Goal: Manage account settings

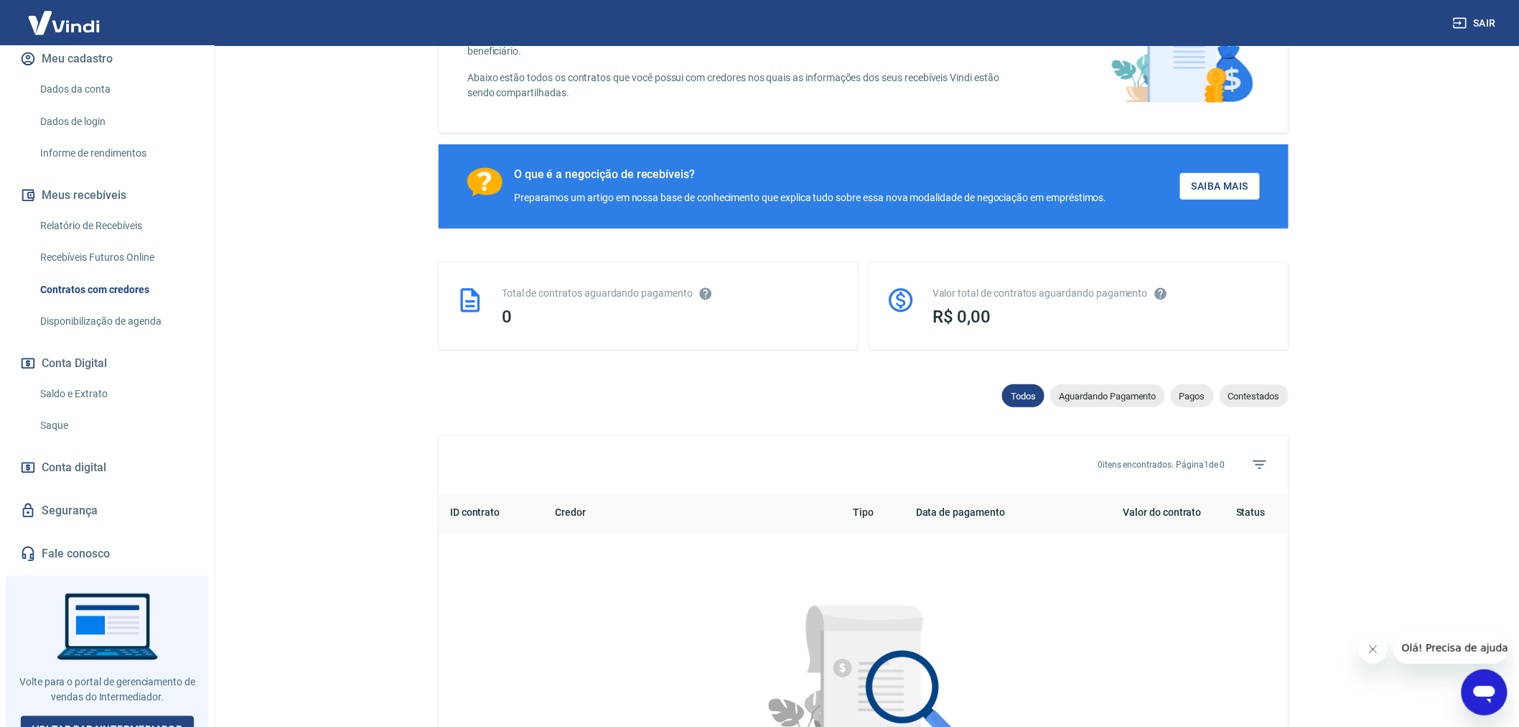
scroll to position [159, 0]
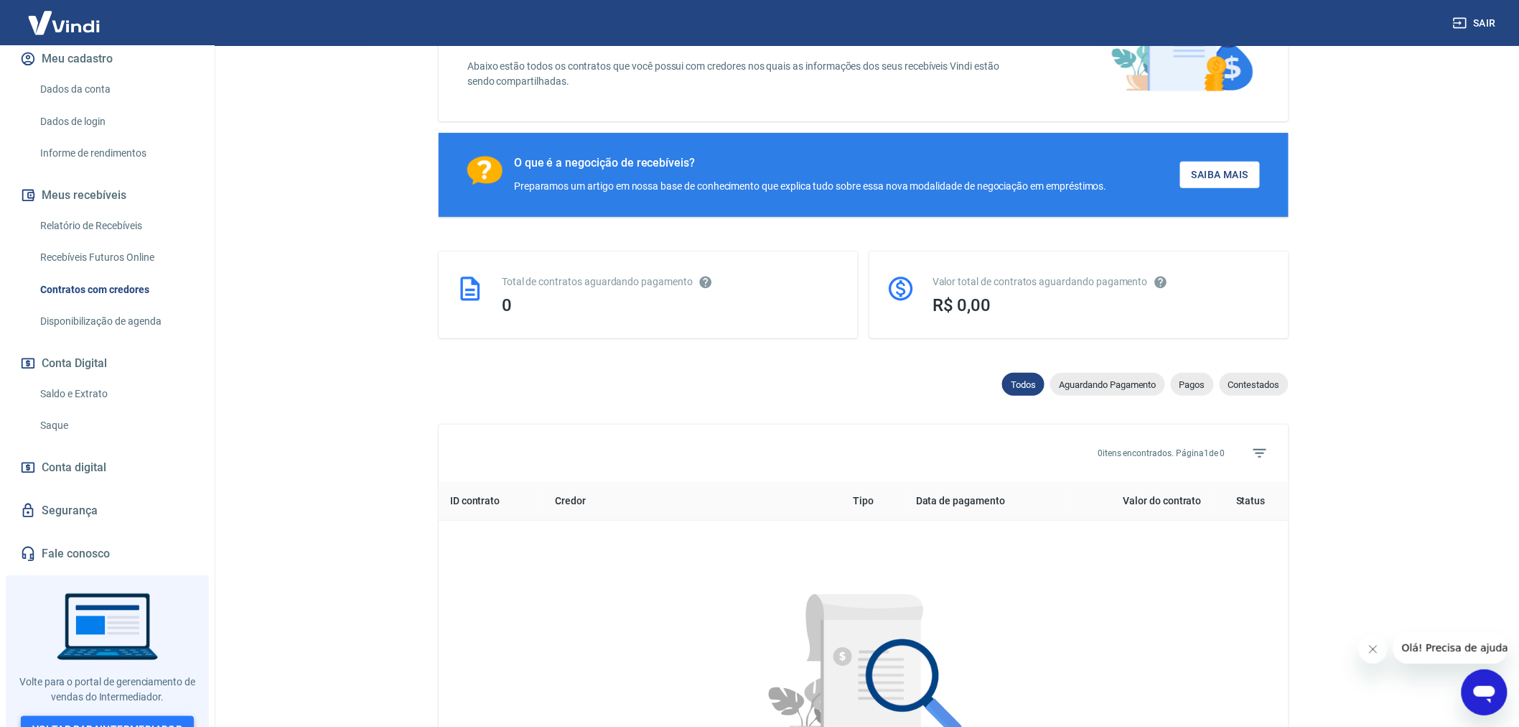
click at [102, 716] on link "Voltar para Intermediador" at bounding box center [108, 729] width 174 height 27
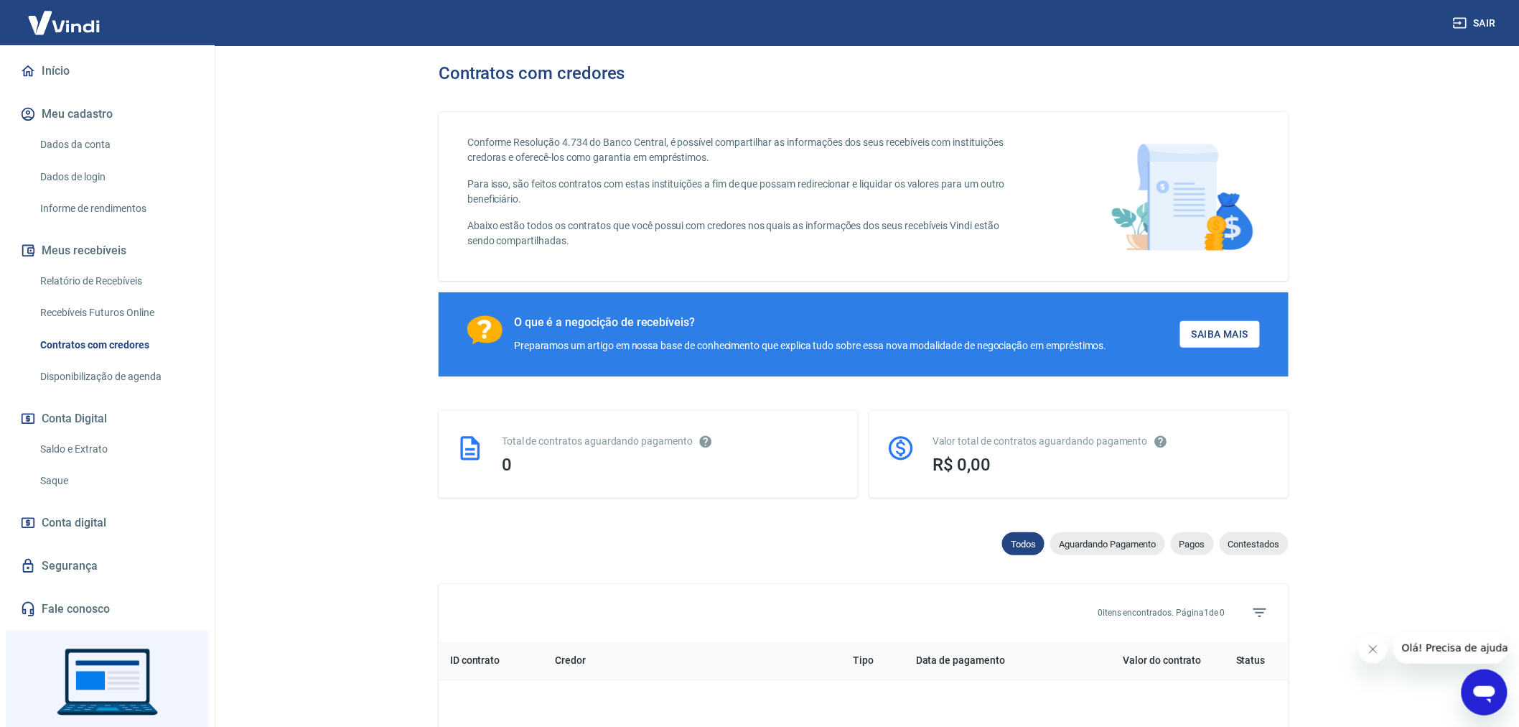
scroll to position [159, 0]
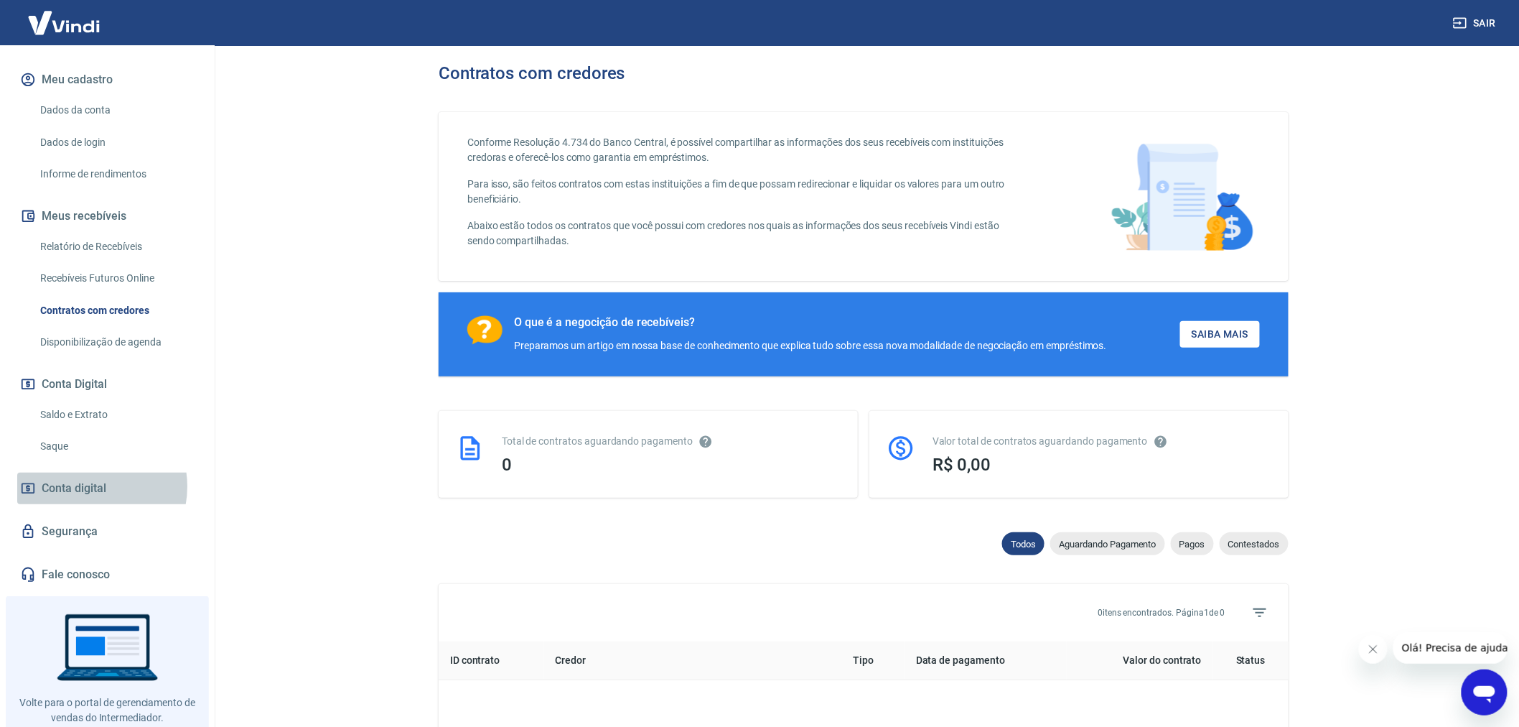
click at [89, 498] on span "Conta digital" at bounding box center [74, 488] width 65 height 20
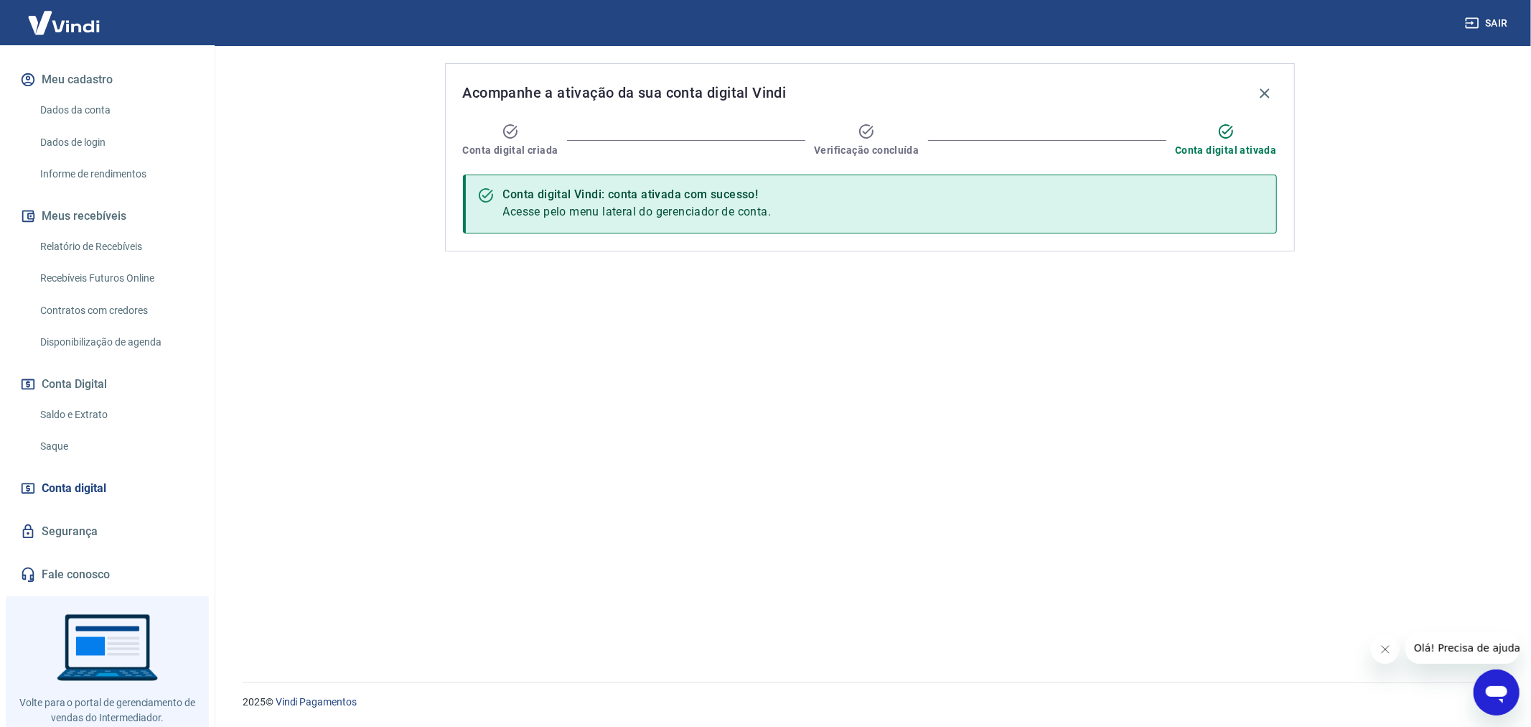
click at [118, 325] on link "Contratos com credores" at bounding box center [115, 310] width 163 height 29
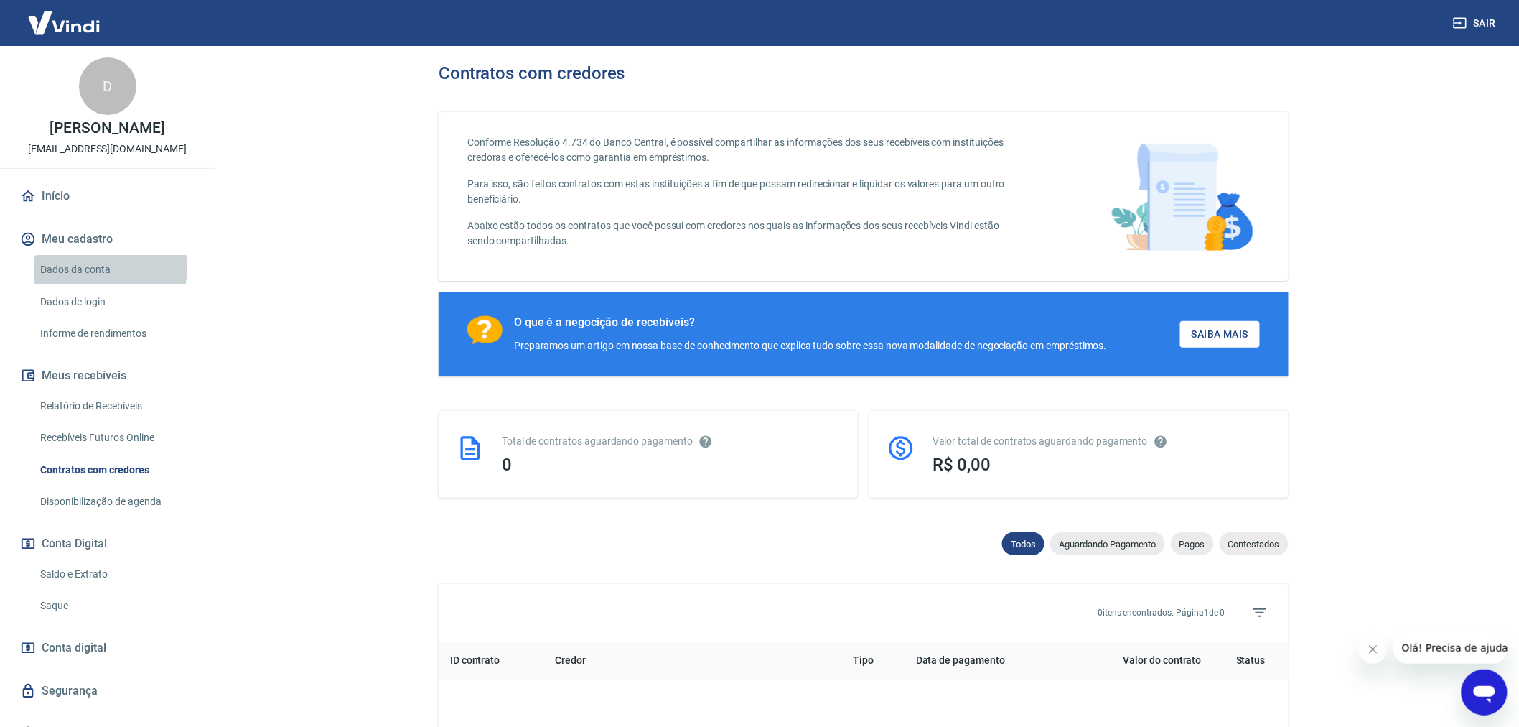
click at [105, 283] on link "Dados da conta" at bounding box center [115, 269] width 163 height 29
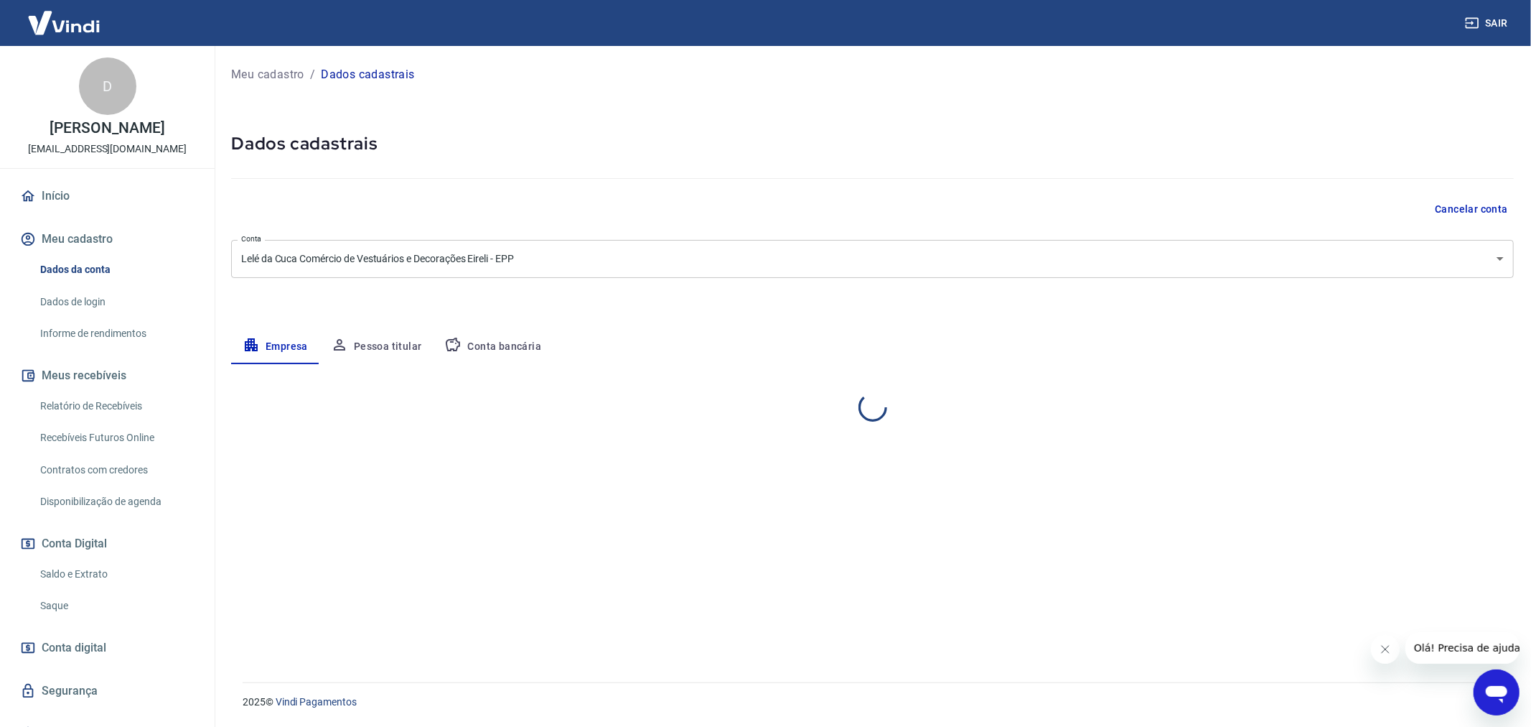
select select "SP"
select select "business"
